Goal: Transaction & Acquisition: Purchase product/service

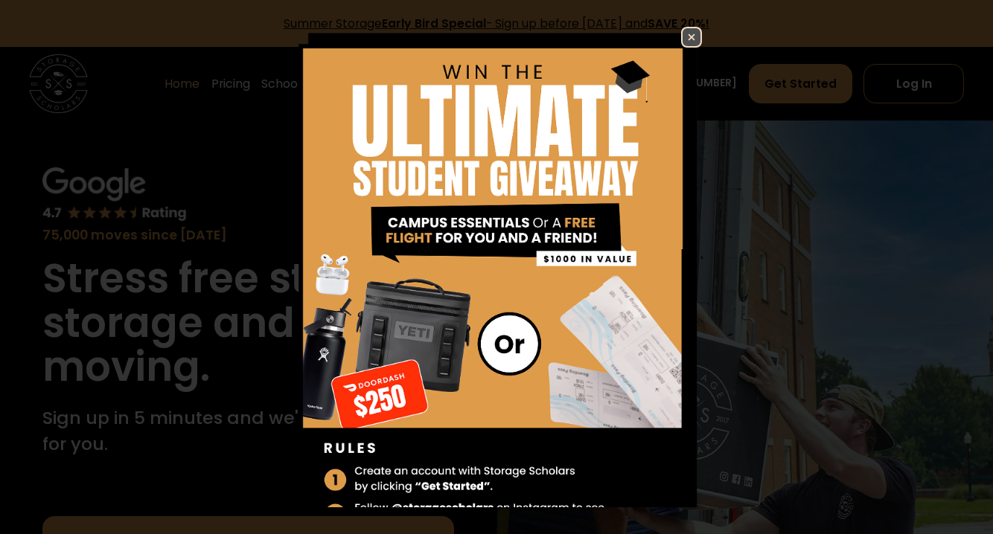
click at [691, 33] on img at bounding box center [692, 37] width 18 height 18
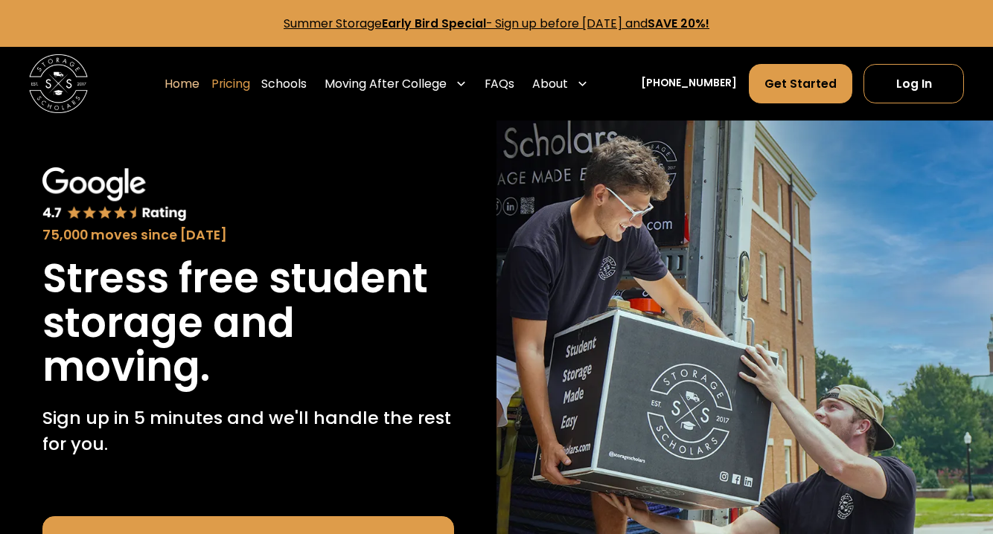
click at [246, 81] on link "Pricing" at bounding box center [230, 83] width 39 height 41
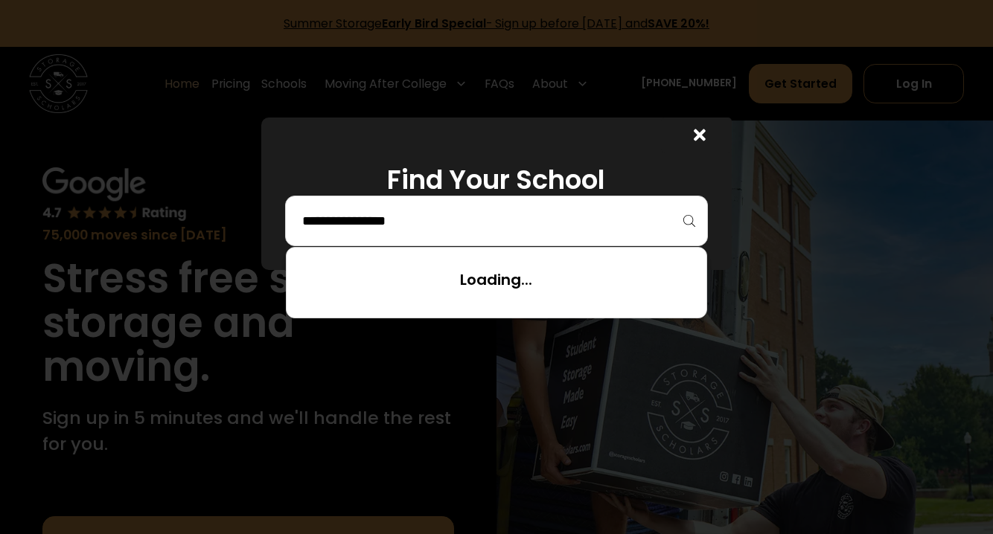
click at [485, 223] on input "search" at bounding box center [496, 220] width 391 height 25
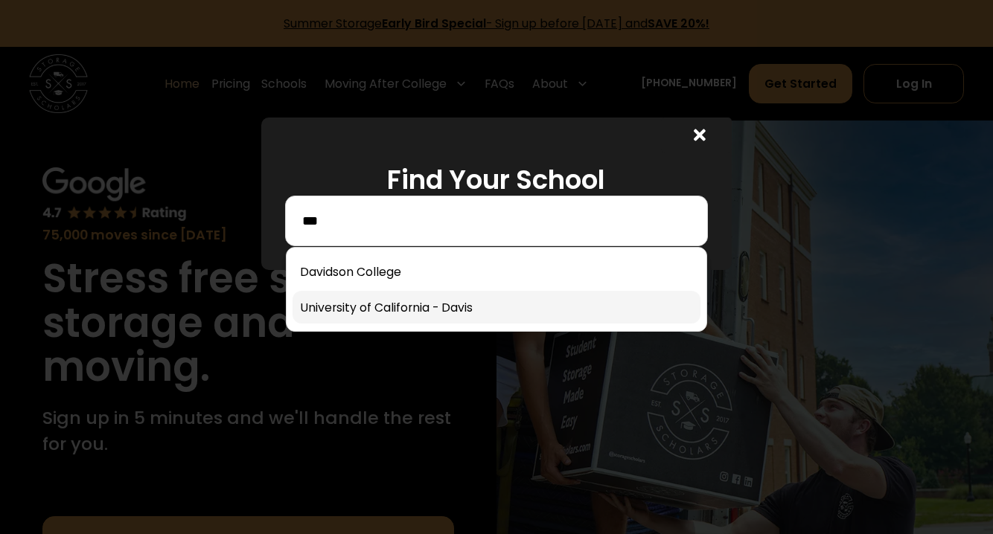
type input "***"
click at [492, 301] on link at bounding box center [497, 307] width 408 height 33
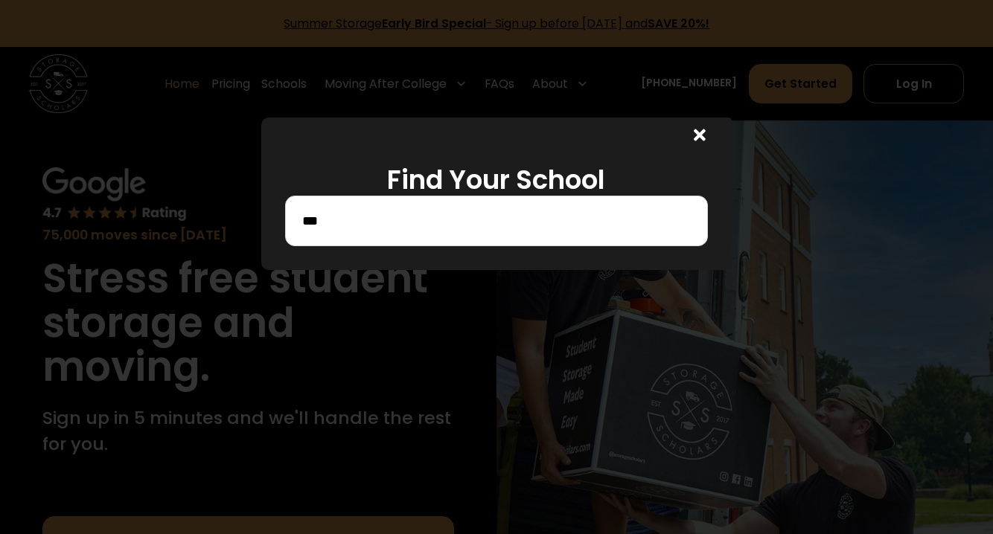
click at [703, 136] on icon at bounding box center [700, 135] width 12 height 17
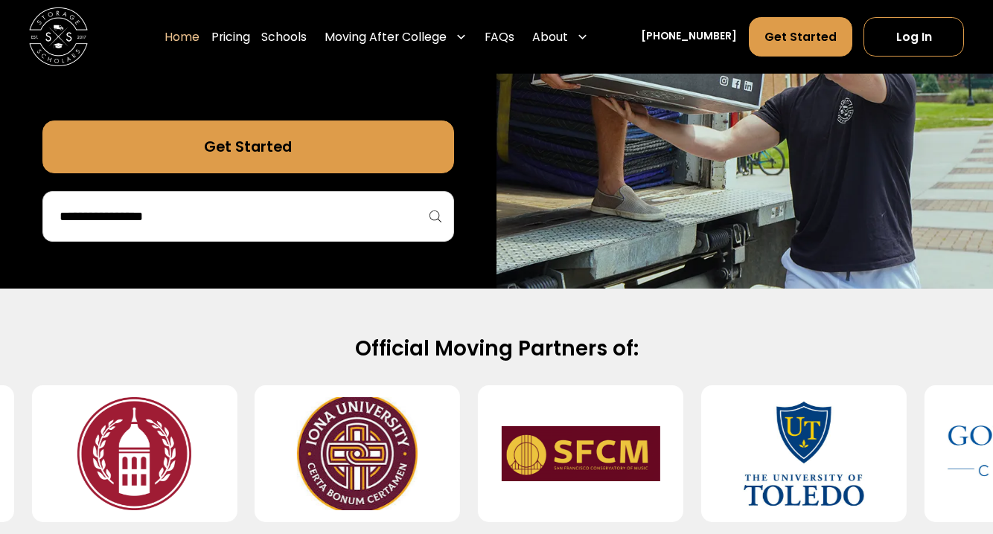
scroll to position [491, 0]
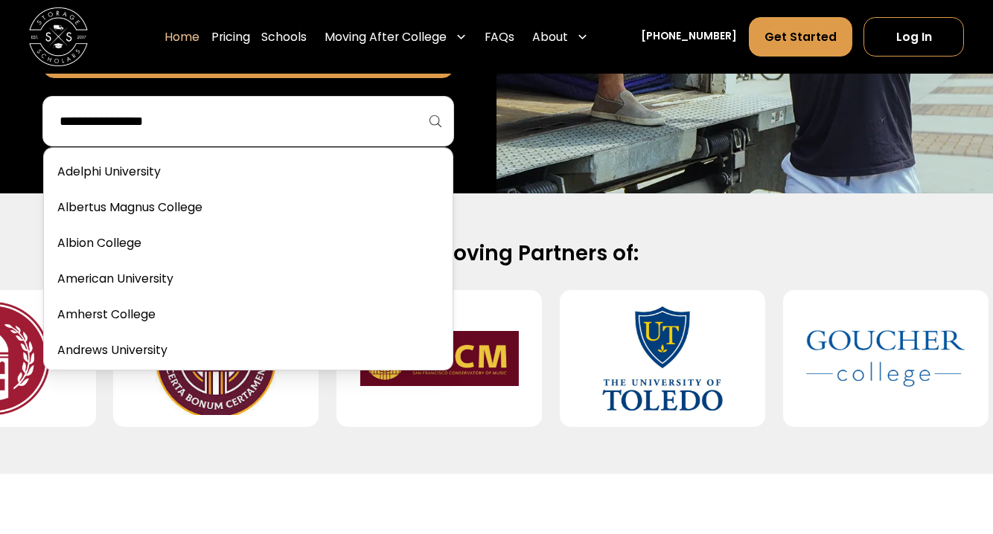
click at [336, 125] on input "search" at bounding box center [248, 121] width 380 height 25
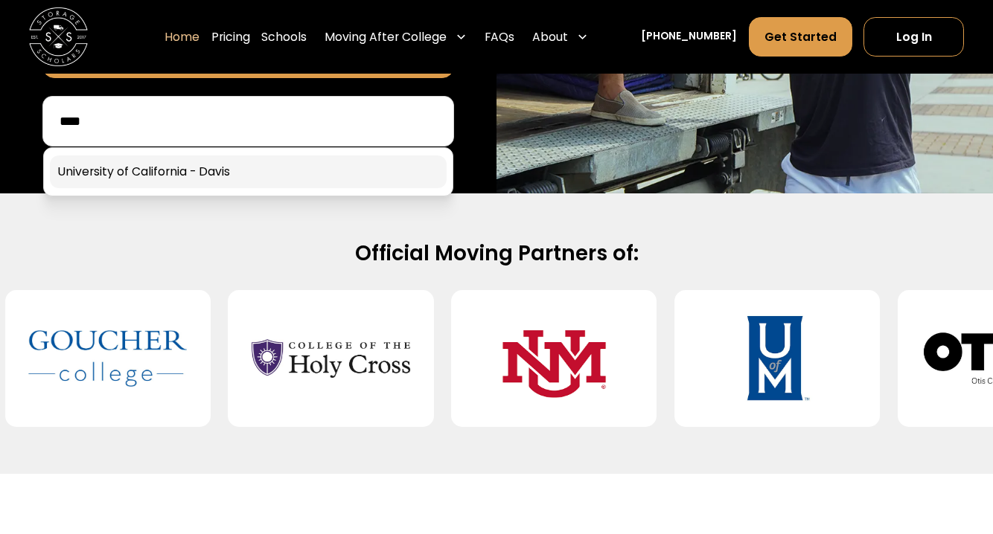
type input "****"
click at [295, 159] on link at bounding box center [248, 172] width 396 height 33
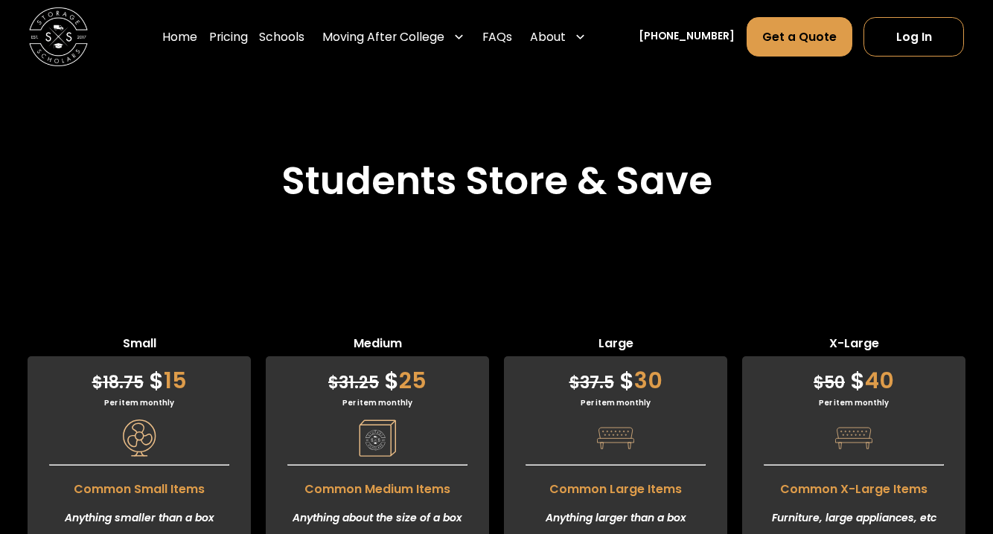
scroll to position [3740, 0]
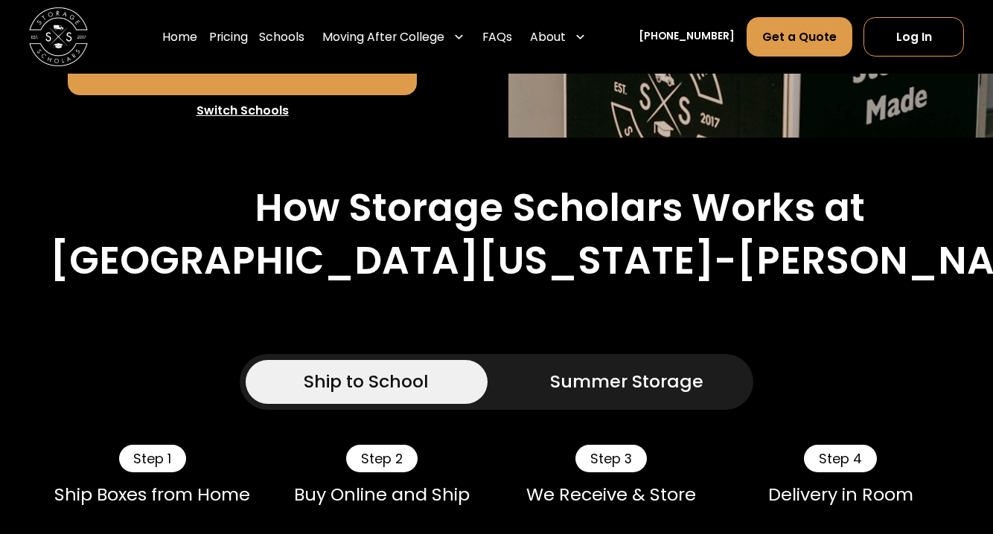
scroll to position [447, 0]
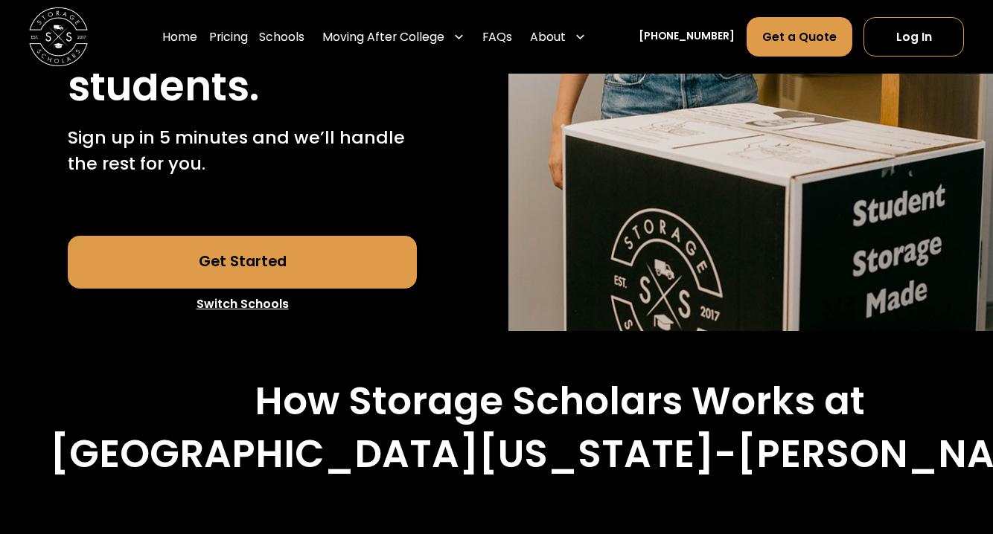
click at [299, 236] on link "Get Started" at bounding box center [242, 262] width 349 height 53
